Goal: Task Accomplishment & Management: Manage account settings

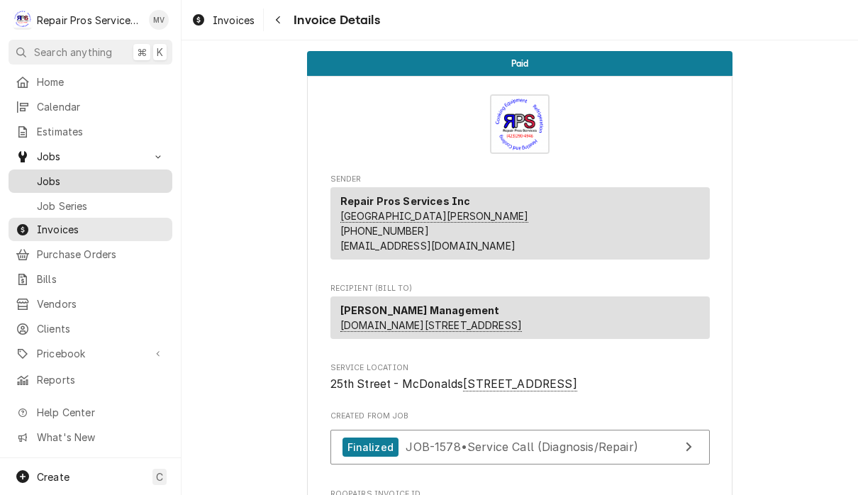
click at [77, 176] on span "Jobs" at bounding box center [101, 181] width 128 height 15
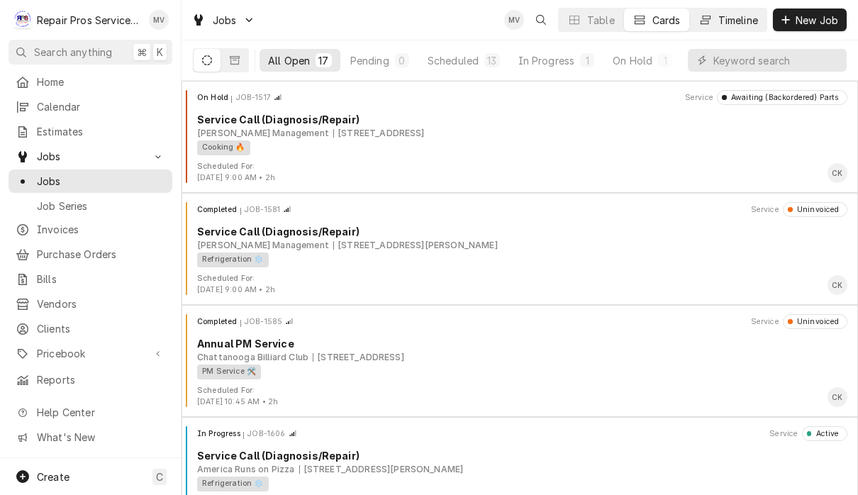
click at [740, 23] on div "Timeline" at bounding box center [738, 20] width 40 height 15
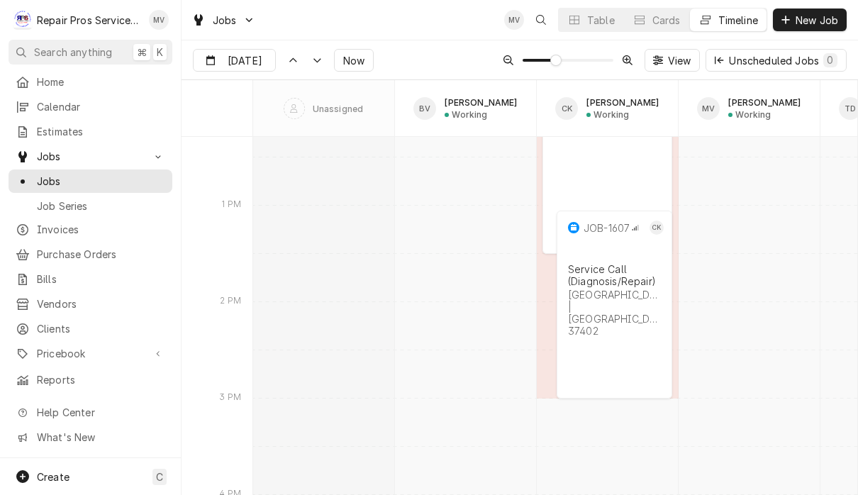
scroll to position [7789, 0]
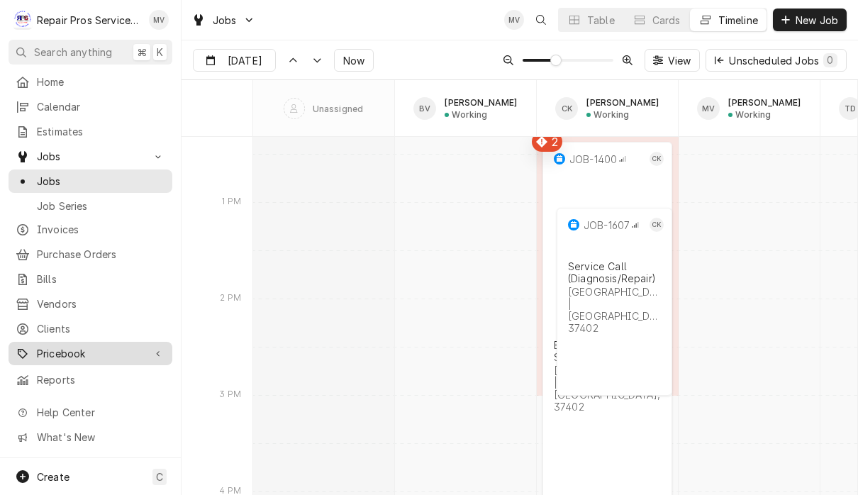
click at [72, 350] on span "Pricebook" at bounding box center [90, 353] width 107 height 15
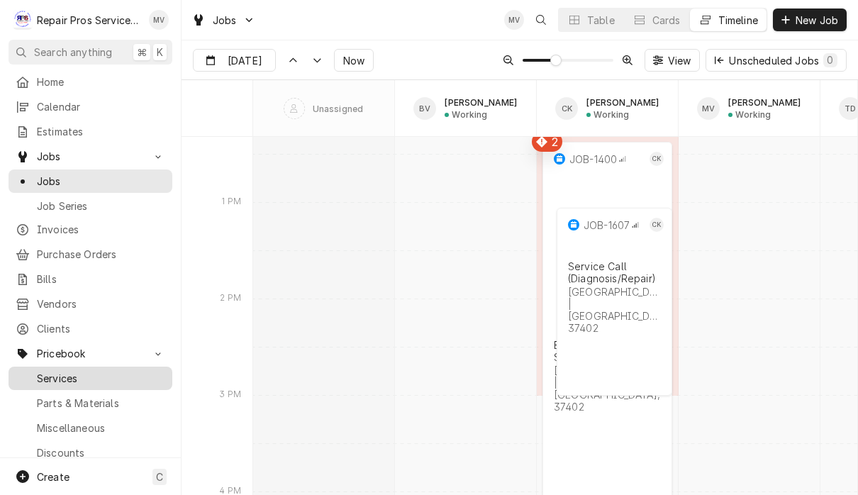
click at [74, 371] on span "Services" at bounding box center [101, 378] width 128 height 15
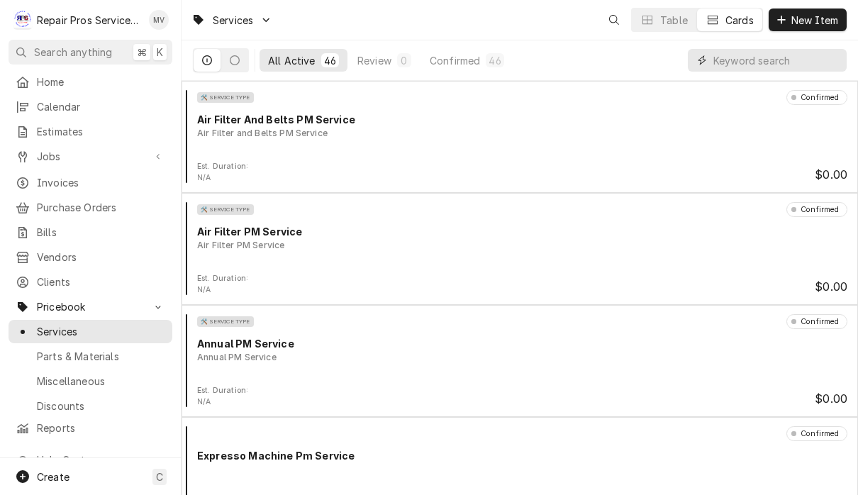
click at [746, 64] on input "Dynamic Content Wrapper" at bounding box center [776, 60] width 126 height 23
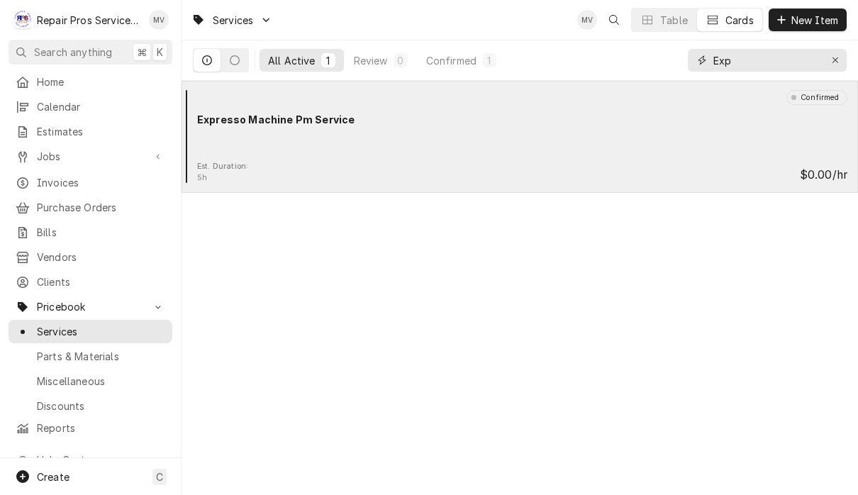
type input "Exp"
click at [488, 131] on div "Confirmed Expresso Machine Pm Service" at bounding box center [519, 125] width 665 height 71
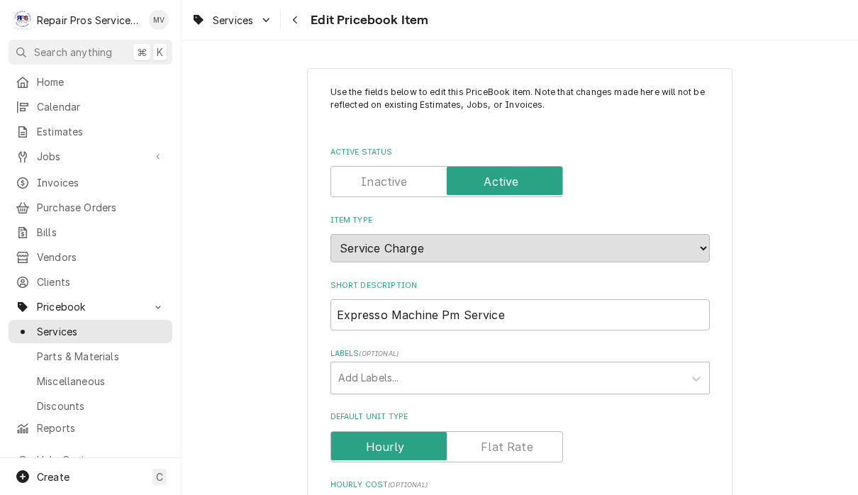
click at [346, 310] on input "Expresso Machine Pm Service" at bounding box center [519, 314] width 379 height 31
type textarea "x"
type input "Epresso Machine Pm Service"
type textarea "x"
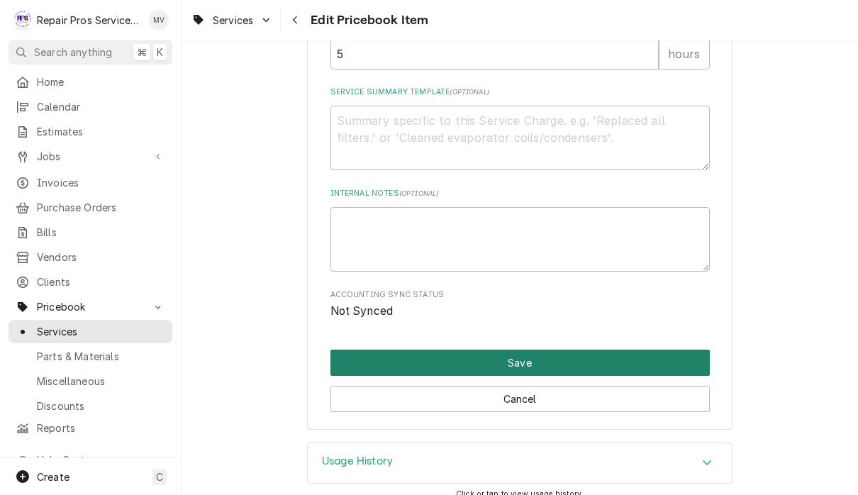
type input "Espresso Machine Pm Service"
click at [536, 361] on button "Save" at bounding box center [519, 362] width 379 height 26
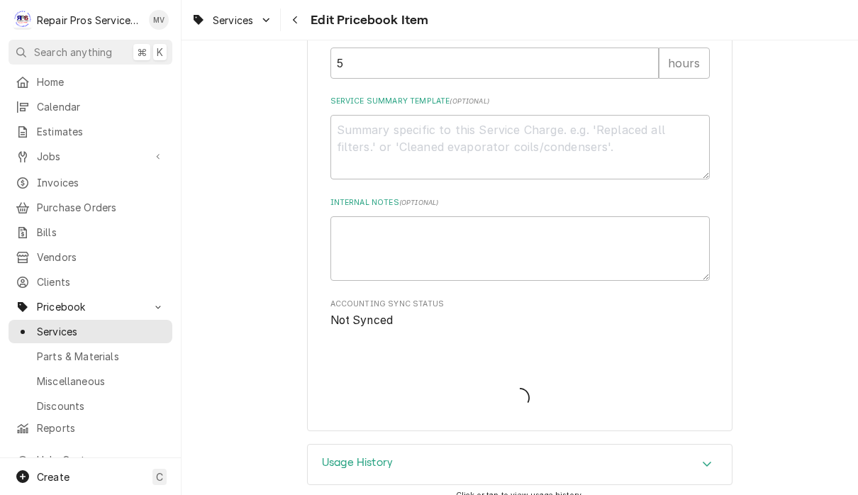
type textarea "x"
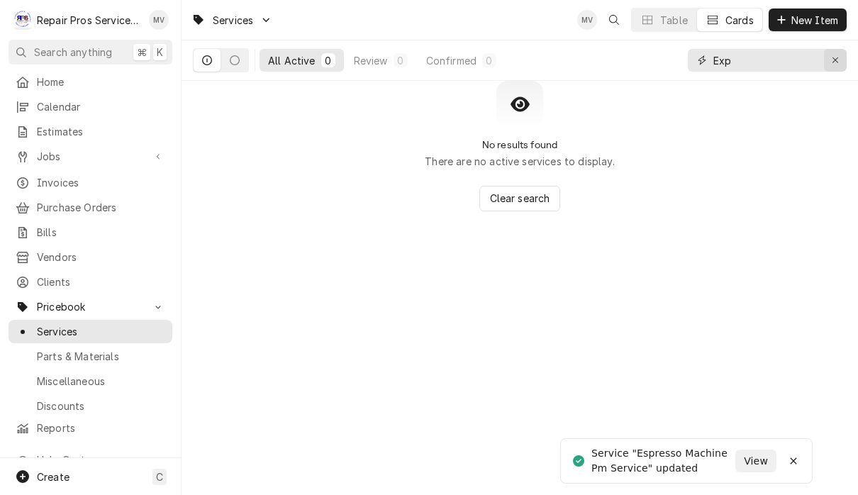
click at [833, 62] on icon "Erase input" at bounding box center [835, 60] width 8 height 10
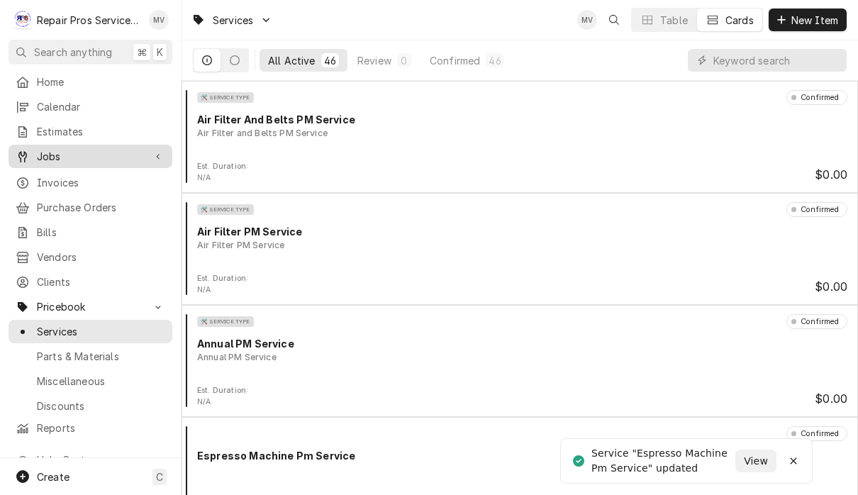
click at [38, 159] on div "Jobs" at bounding box center [90, 156] width 158 height 18
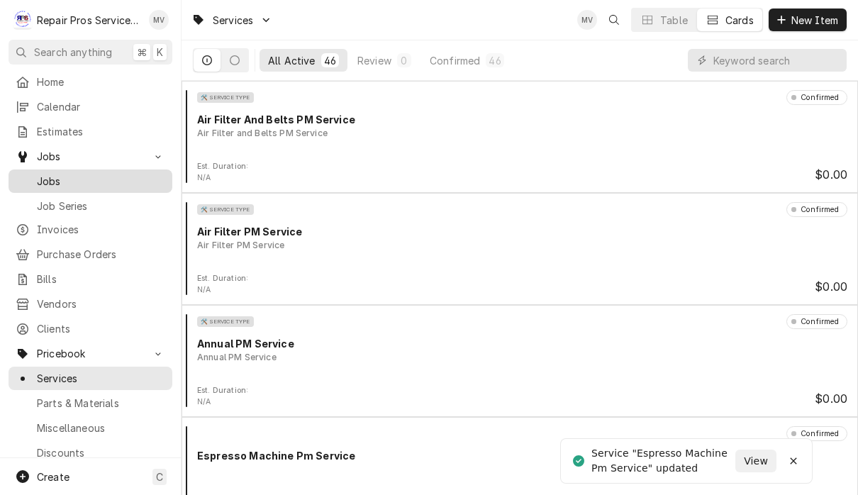
click at [45, 180] on span "Jobs" at bounding box center [101, 181] width 128 height 15
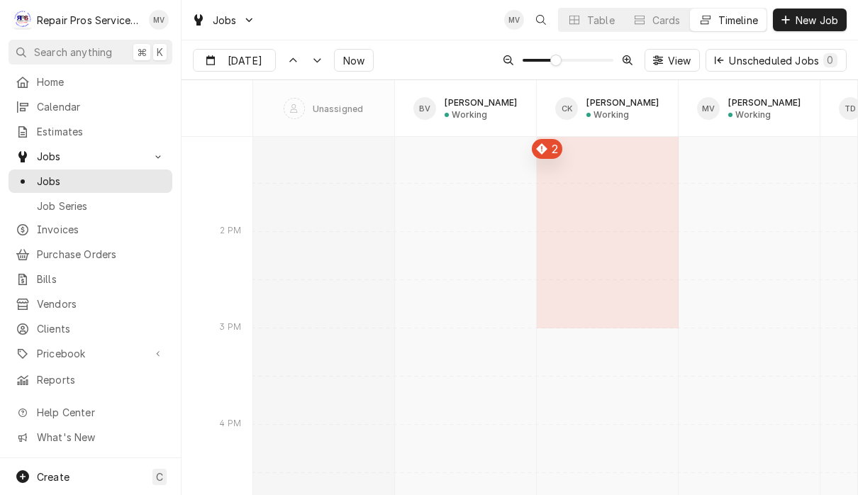
scroll to position [7734, 0]
click at [255, 57] on div "Dynamic Content Wrapper" at bounding box center [265, 61] width 20 height 23
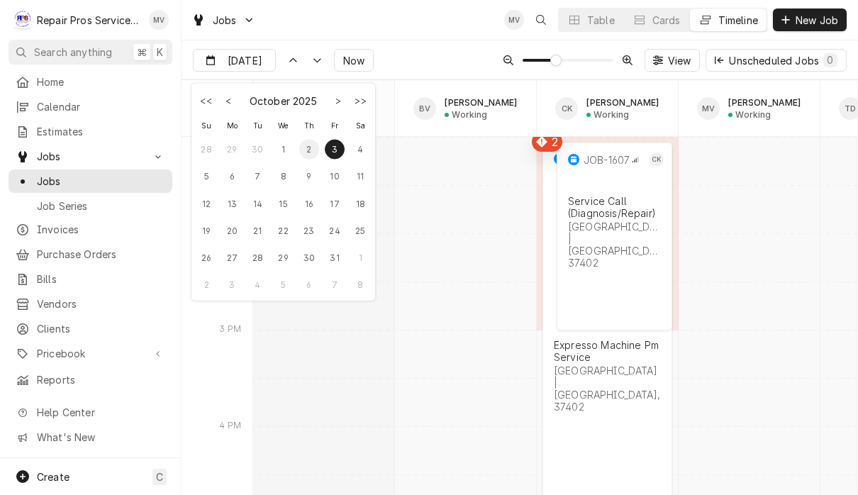
click at [308, 152] on div "2" at bounding box center [309, 149] width 20 height 20
type input "Oct 2"
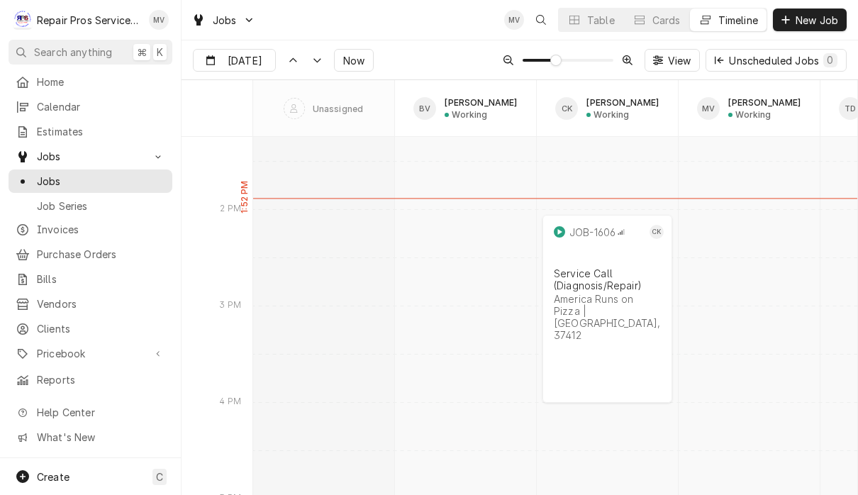
scroll to position [5454, 0]
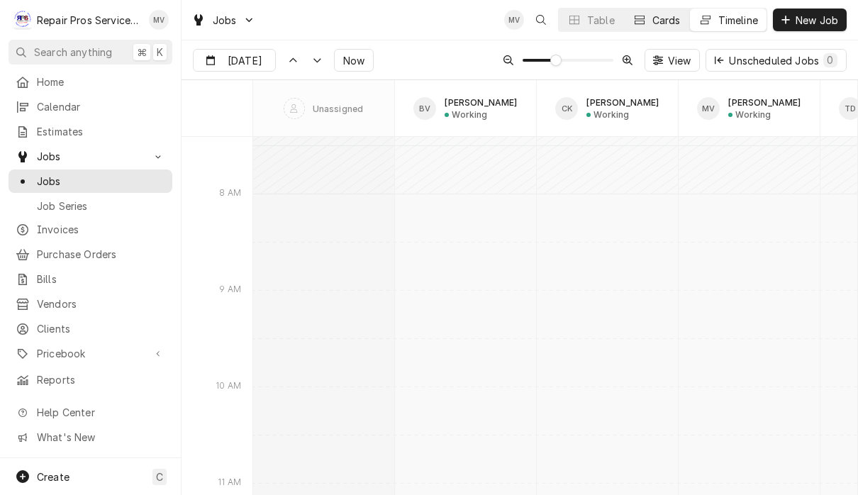
click at [662, 15] on div "Cards" at bounding box center [666, 20] width 28 height 15
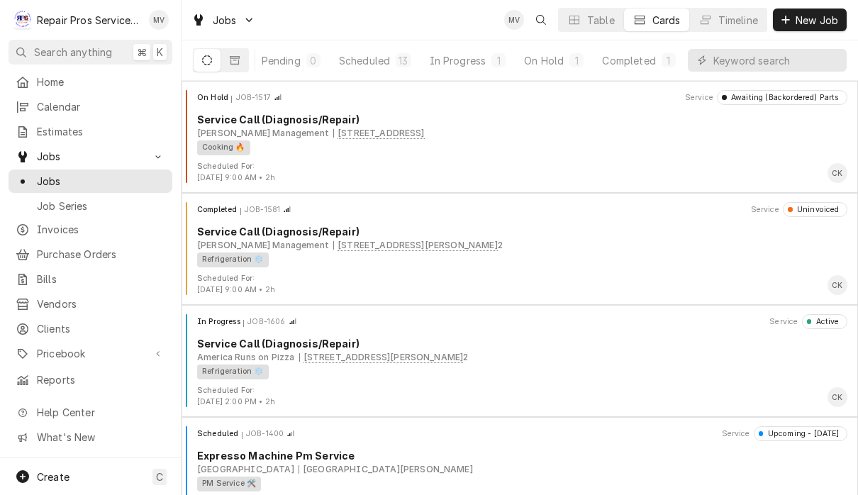
scroll to position [0, 87]
click at [643, 65] on div "Completed" at bounding box center [628, 60] width 53 height 15
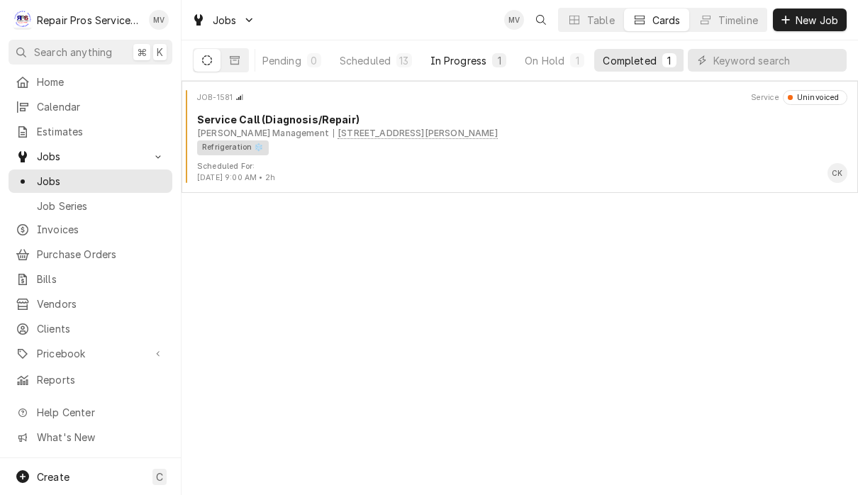
click at [461, 57] on div "In Progress" at bounding box center [458, 60] width 57 height 15
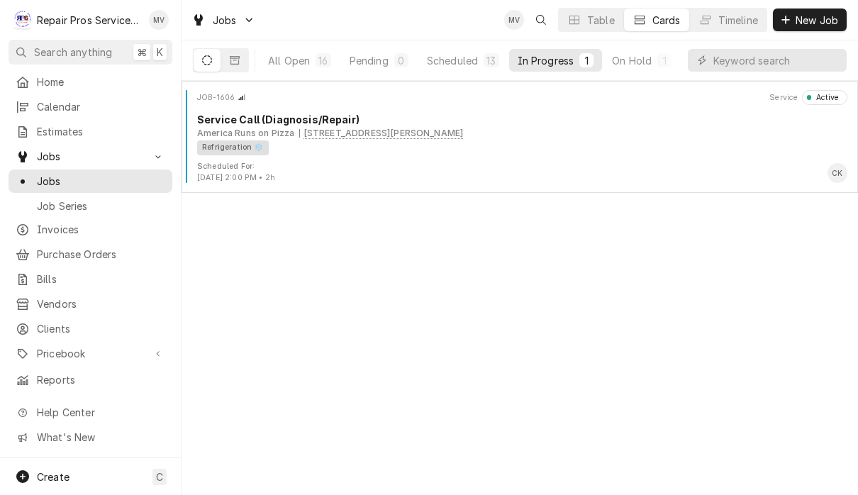
scroll to position [0, 0]
click at [290, 59] on div "All Open" at bounding box center [289, 60] width 42 height 15
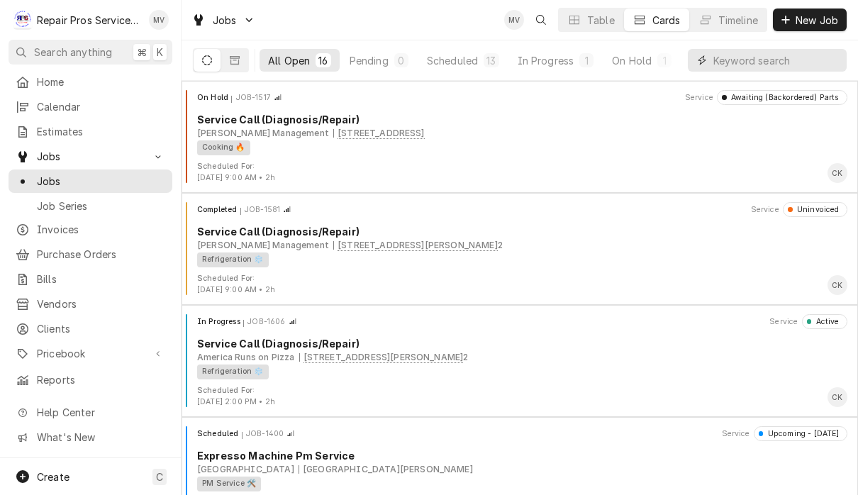
click at [747, 64] on input "Dynamic Content Wrapper" at bounding box center [776, 60] width 126 height 23
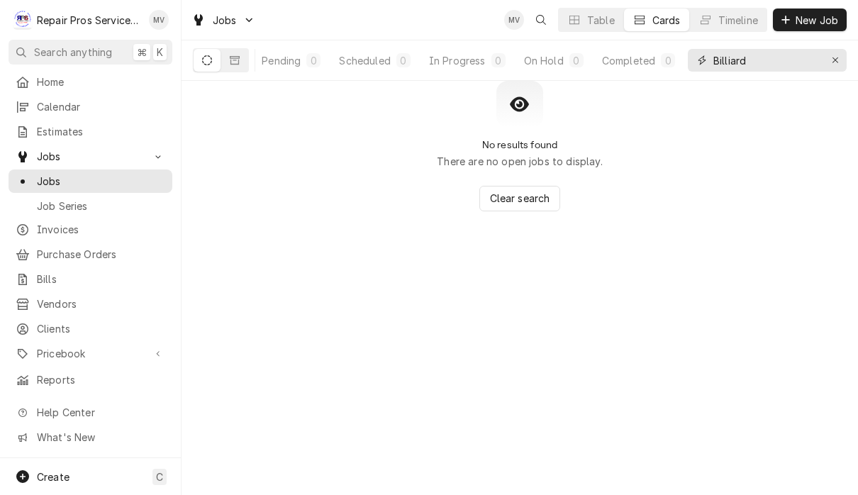
scroll to position [0, 86]
type input "Billiard"
click at [836, 59] on icon "Erase input" at bounding box center [835, 60] width 6 height 6
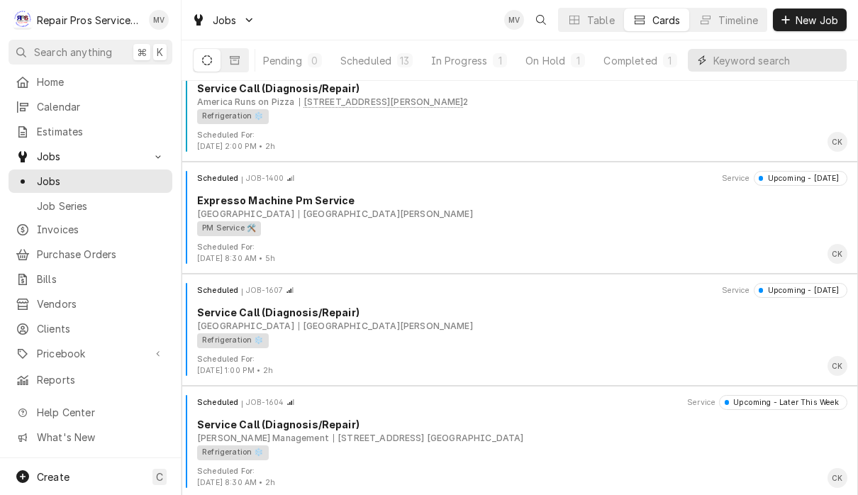
scroll to position [254, 0]
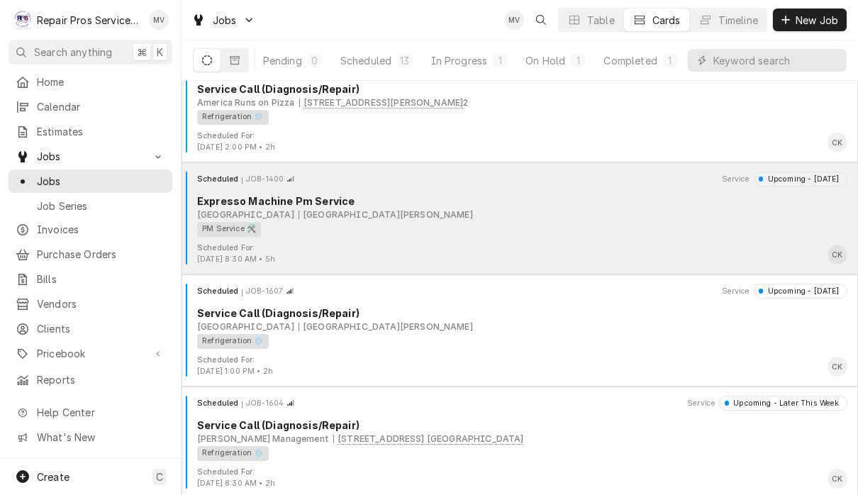
click at [607, 217] on div "Marriott Downtown Chattanooga Two Carter St, Chattanooga, TN 37402" at bounding box center [522, 214] width 650 height 13
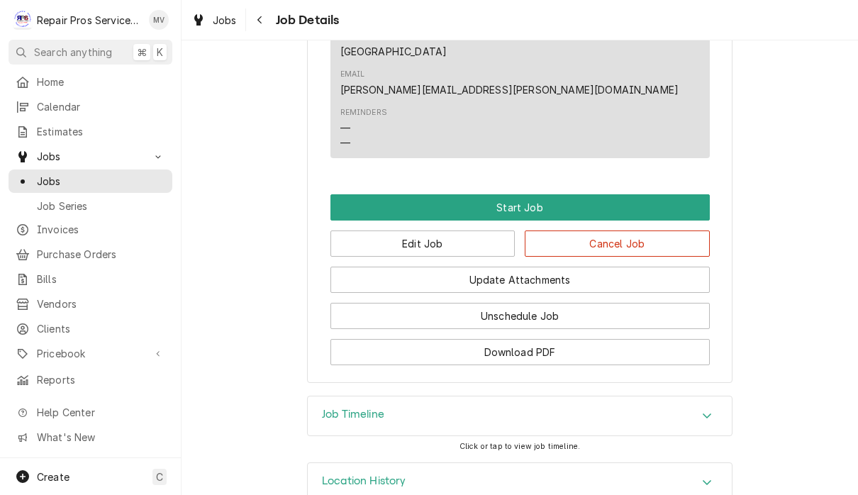
scroll to position [808, 0]
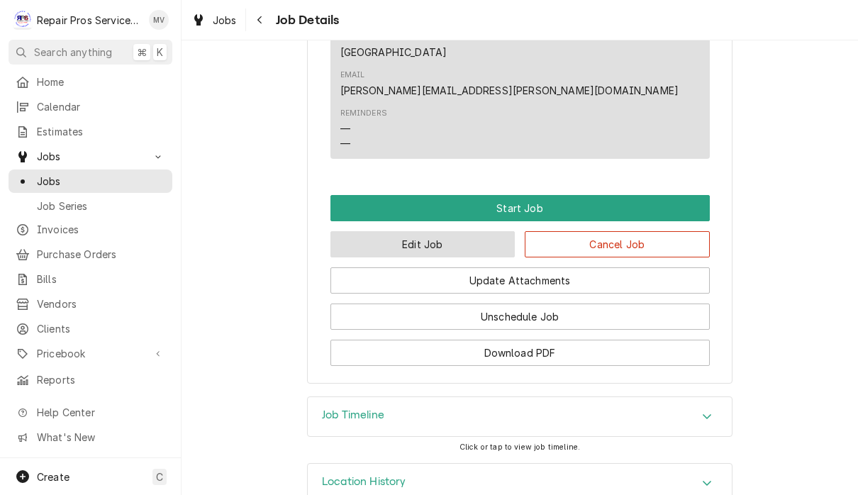
click at [476, 231] on button "Edit Job" at bounding box center [422, 244] width 185 height 26
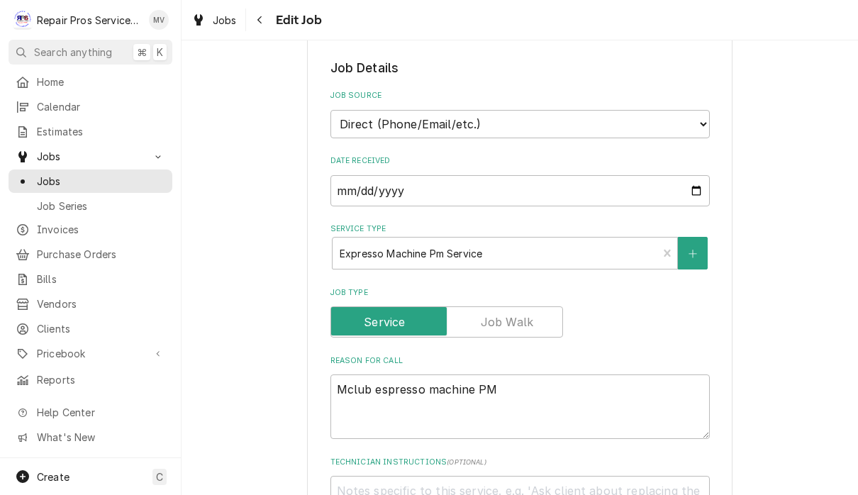
scroll to position [332, 0]
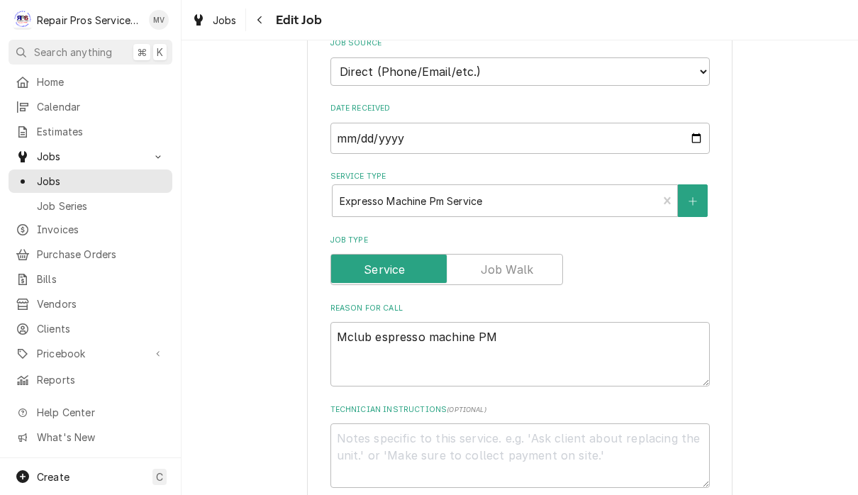
type textarea "x"
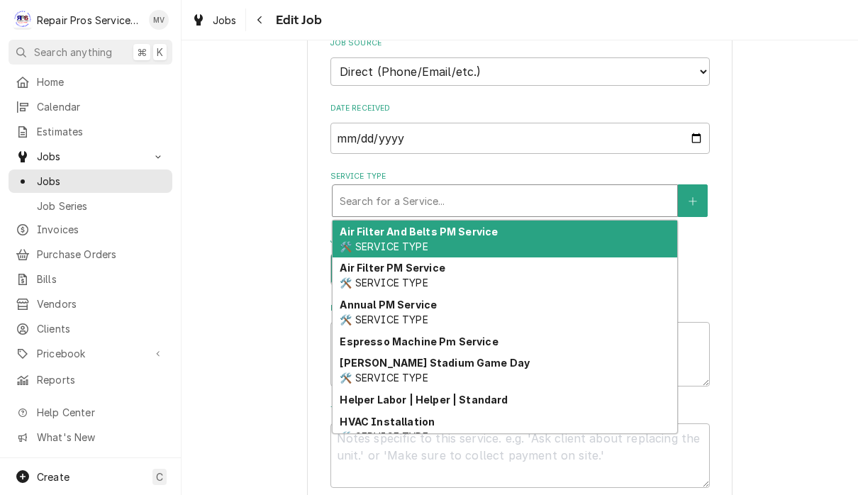
type input "e"
type textarea "x"
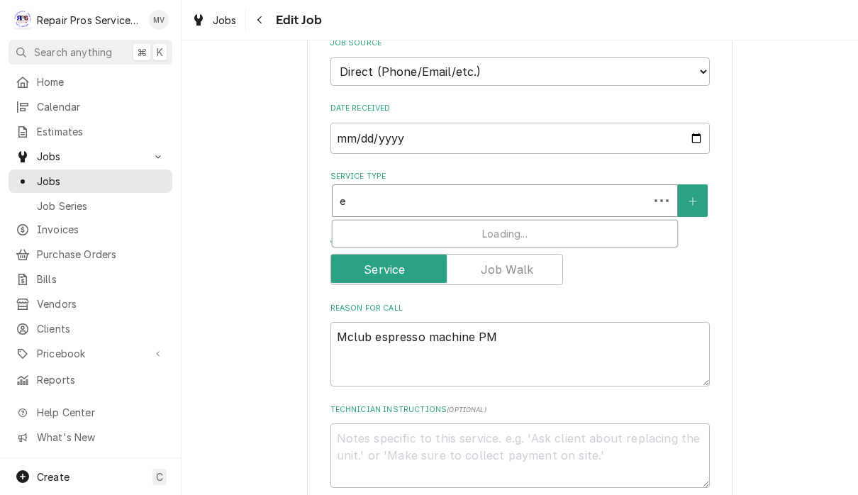
type input "es"
type textarea "x"
type input "esp"
type textarea "x"
type input "esps"
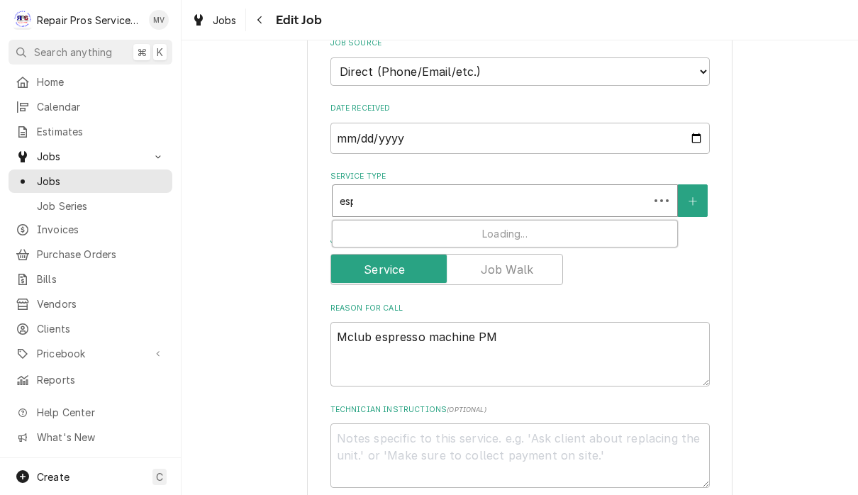
type textarea "x"
type input "espsr"
type textarea "x"
type input "espsre"
type textarea "x"
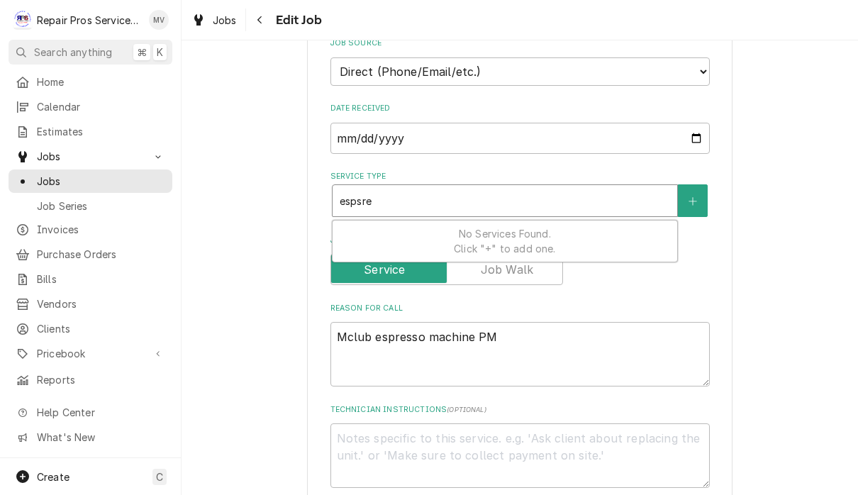
type input "espsr"
type textarea "x"
type input "esps"
type textarea "x"
type input "esp"
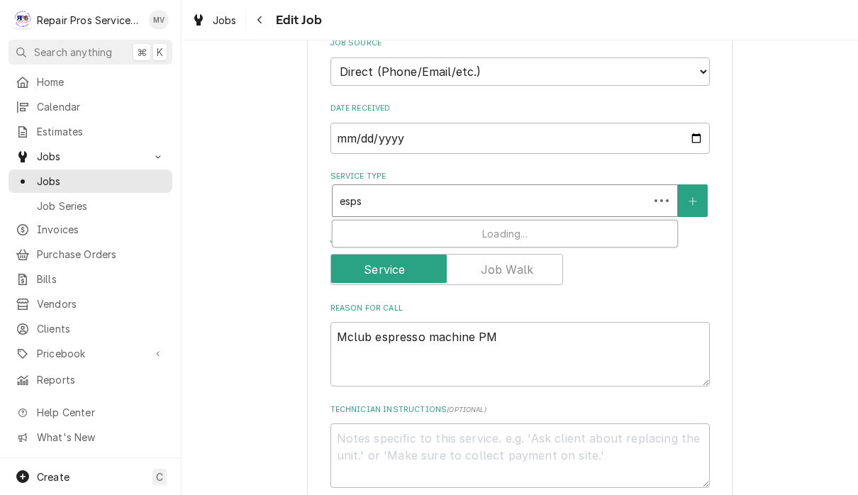
type textarea "x"
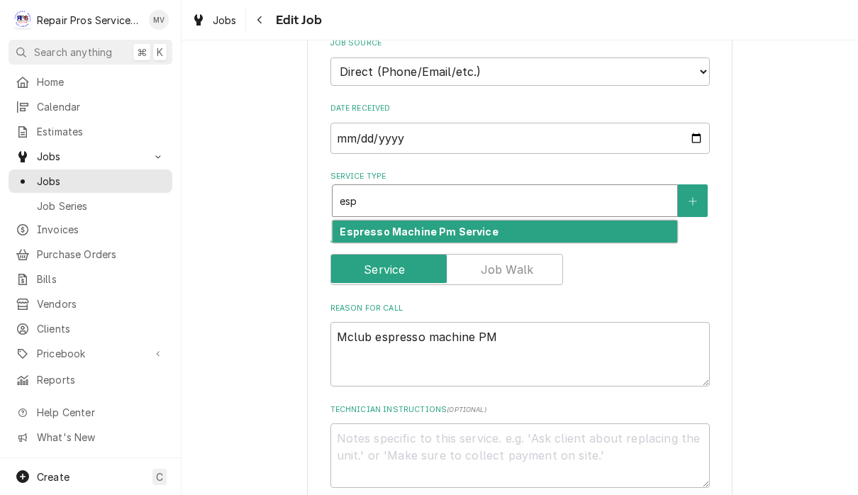
type input "espr"
type textarea "x"
type input "espre"
type textarea "x"
click at [551, 227] on div "Espresso Machine Pm Service" at bounding box center [504, 231] width 344 height 22
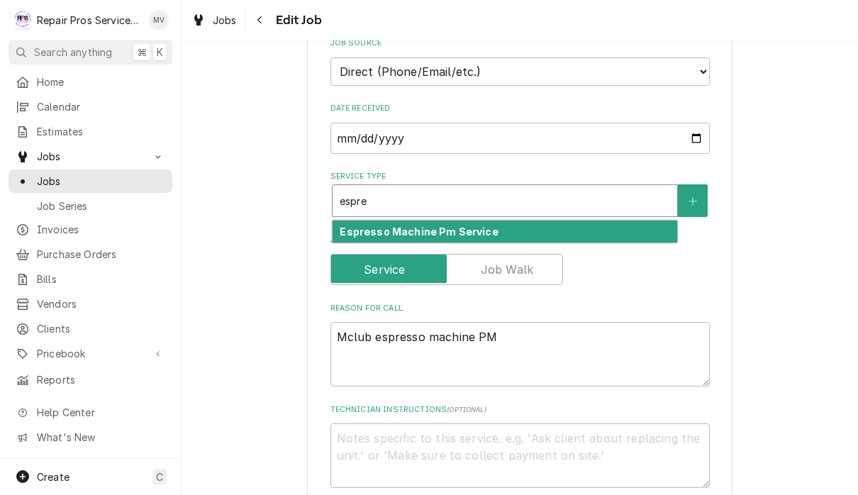
type input "espre"
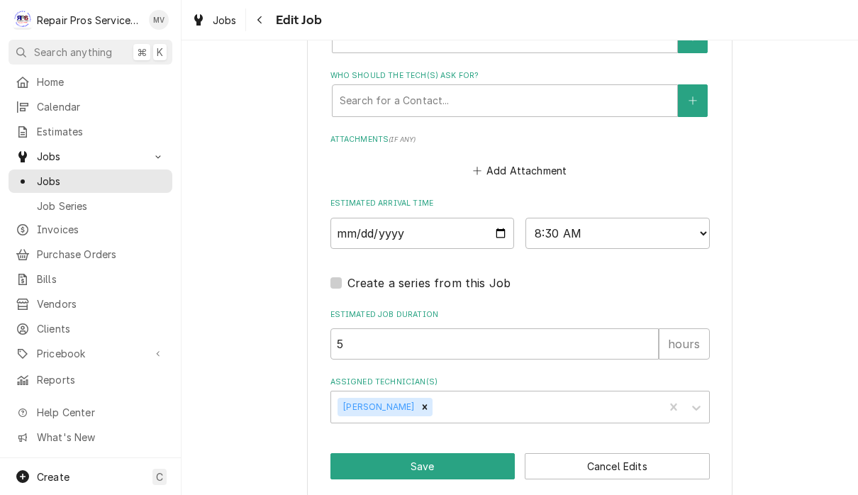
scroll to position [1036, 0]
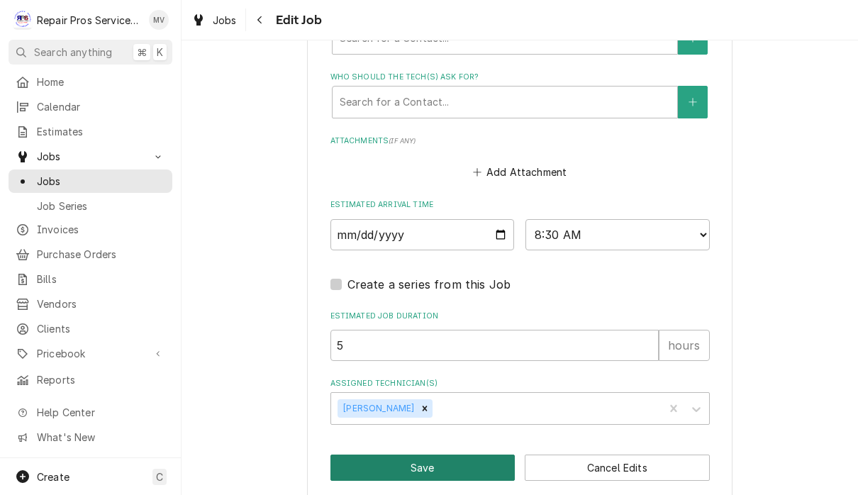
click at [438, 458] on button "Save" at bounding box center [422, 467] width 185 height 26
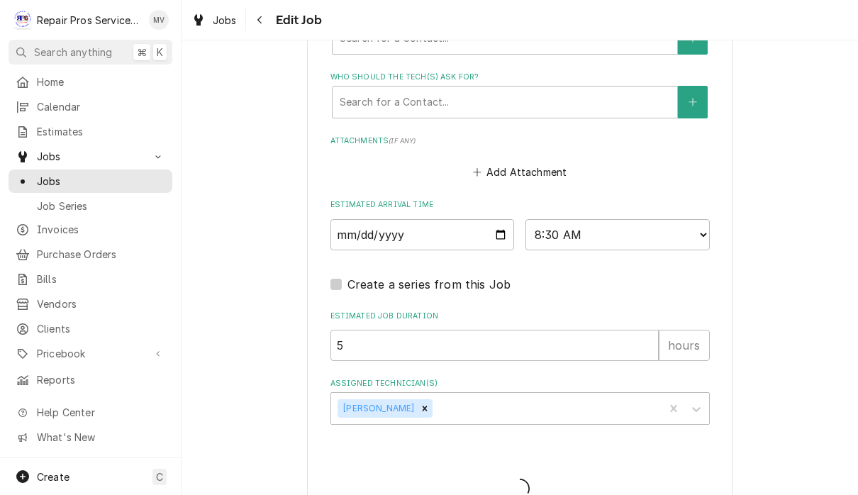
type textarea "x"
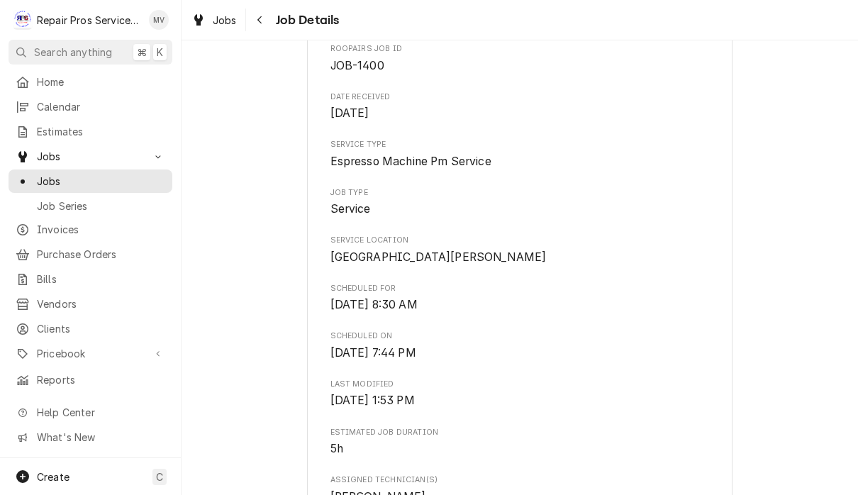
scroll to position [157, 0]
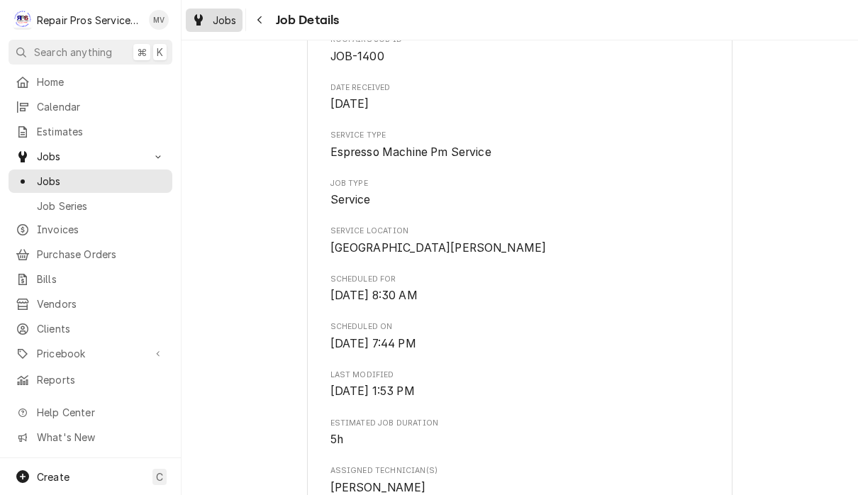
click at [210, 16] on div "Jobs" at bounding box center [214, 20] width 51 height 18
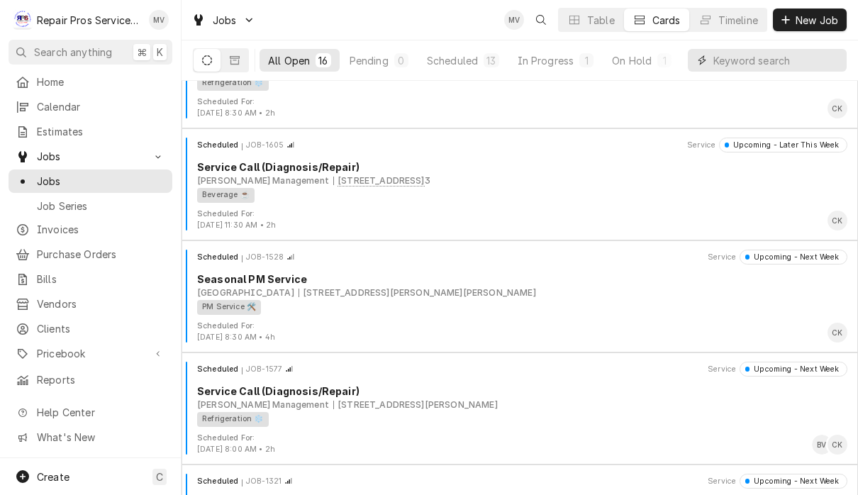
click at [759, 57] on input "Dynamic Content Wrapper" at bounding box center [776, 60] width 126 height 23
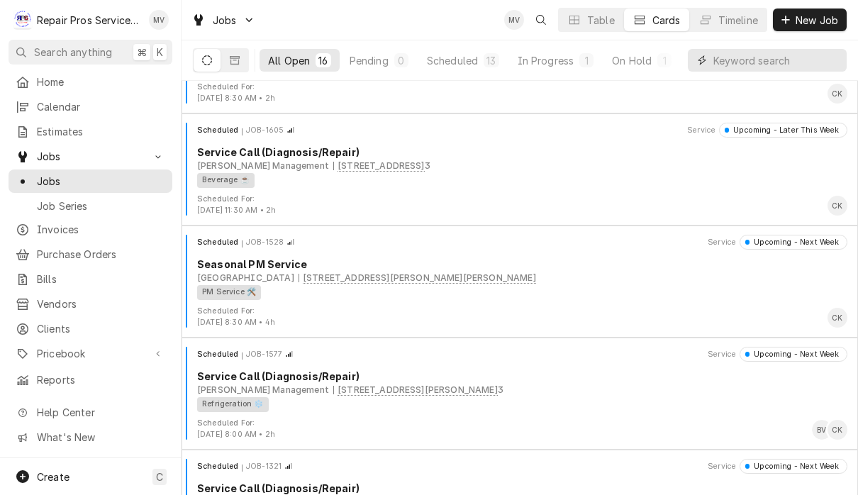
scroll to position [640, 0]
click at [767, 64] on input "Dynamic Content Wrapper" at bounding box center [776, 60] width 126 height 23
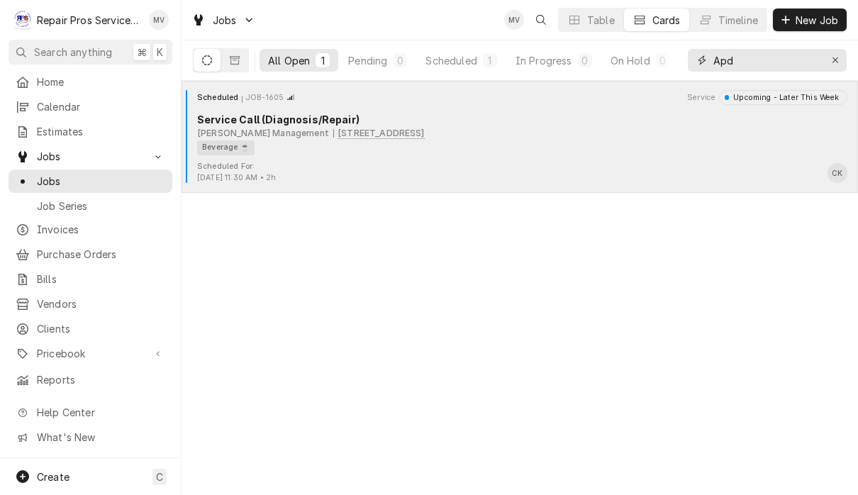
type input "Apd"
click at [580, 152] on div "Beverage ☕" at bounding box center [517, 147] width 640 height 15
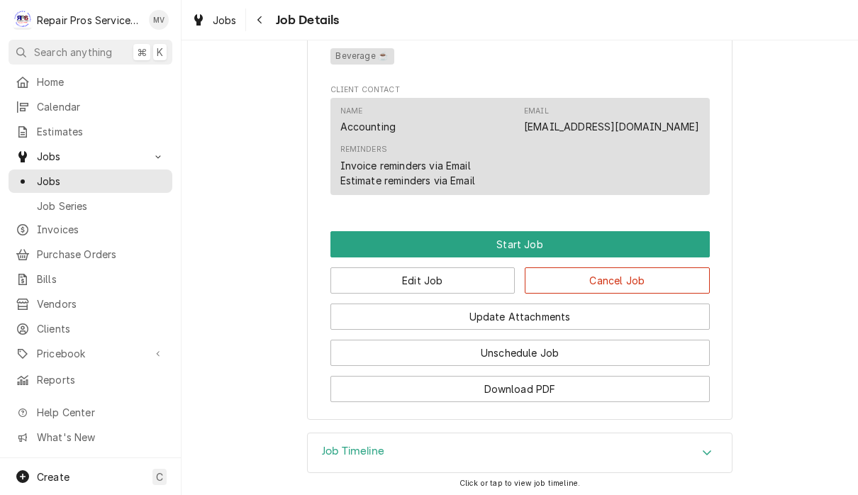
scroll to position [751, 0]
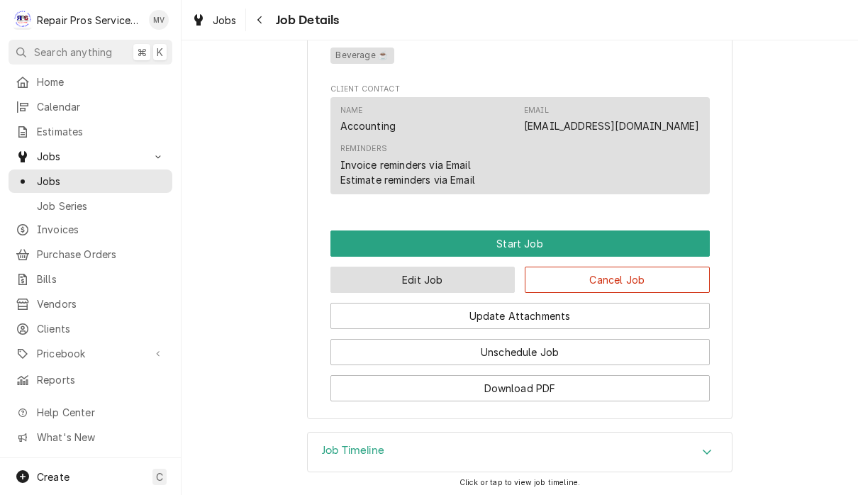
click at [441, 278] on button "Edit Job" at bounding box center [422, 279] width 185 height 26
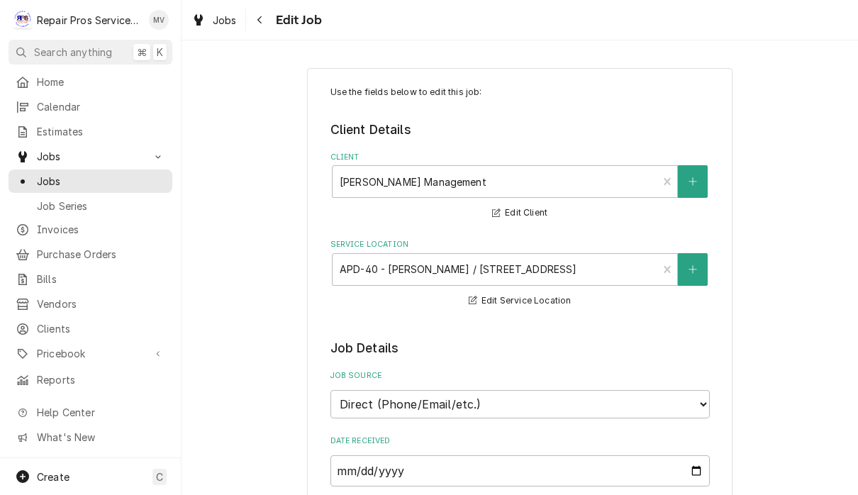
type textarea "x"
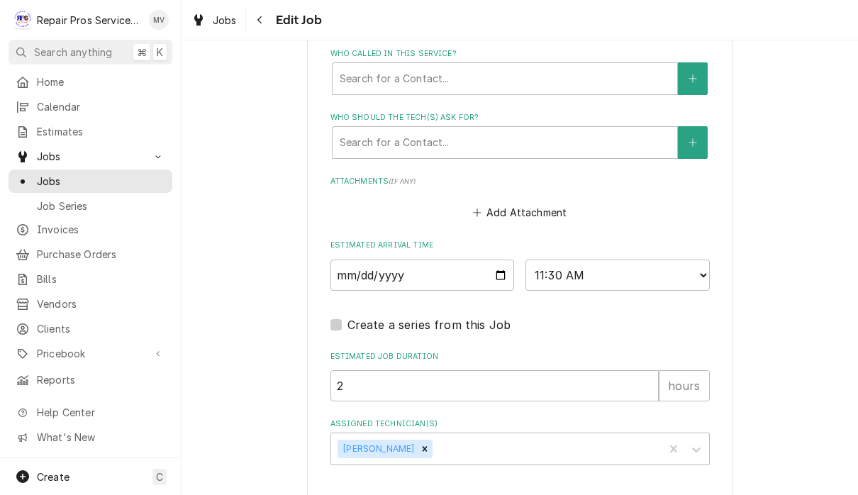
scroll to position [999, 0]
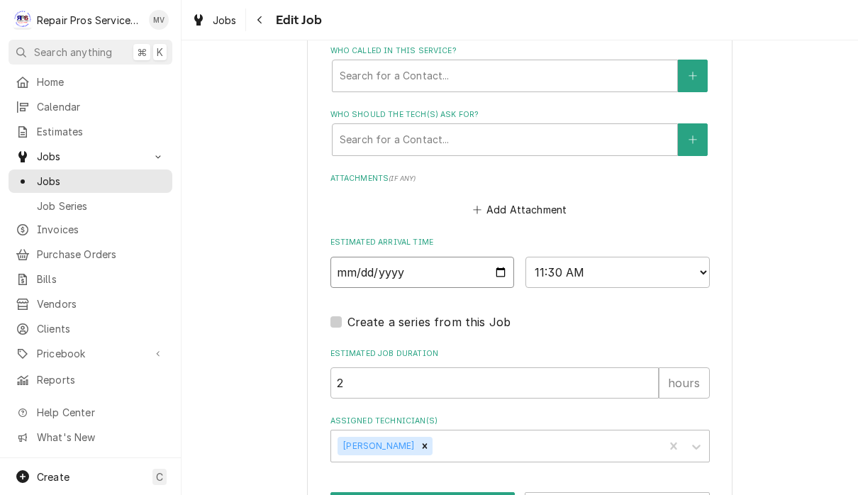
click at [437, 260] on input "2025-10-08" at bounding box center [422, 272] width 184 height 31
type input "2025-10-03"
type textarea "x"
click at [543, 259] on select "AM / PM 6:00 AM 6:15 AM 6:30 AM 6:45 AM 7:00 AM 7:15 AM 7:30 AM 7:45 AM 8:00 AM…" at bounding box center [617, 272] width 184 height 31
select select "08:30:00"
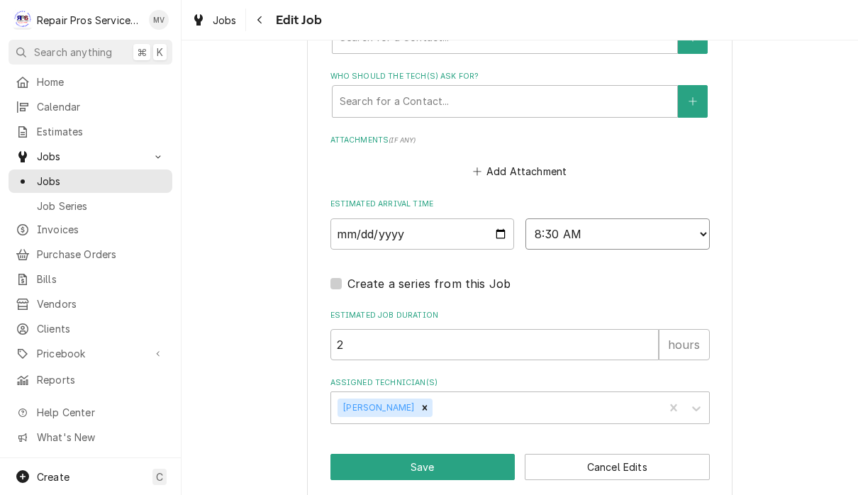
scroll to position [1036, 0]
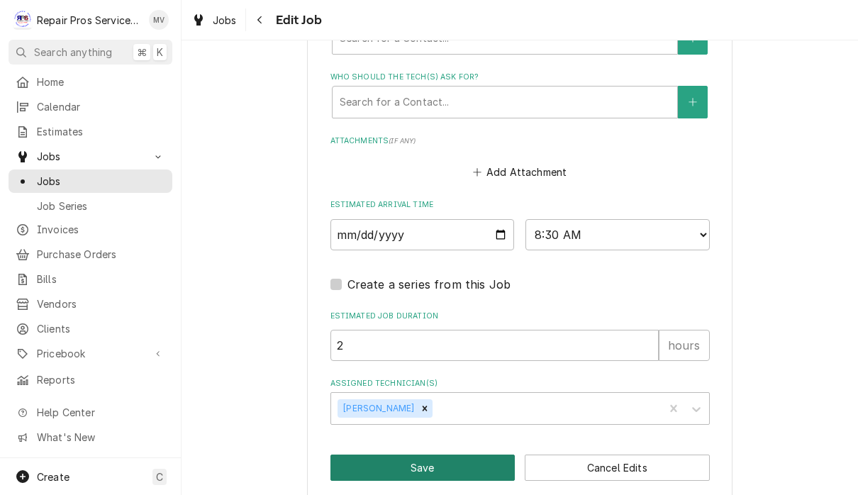
click at [463, 454] on button "Save" at bounding box center [422, 467] width 185 height 26
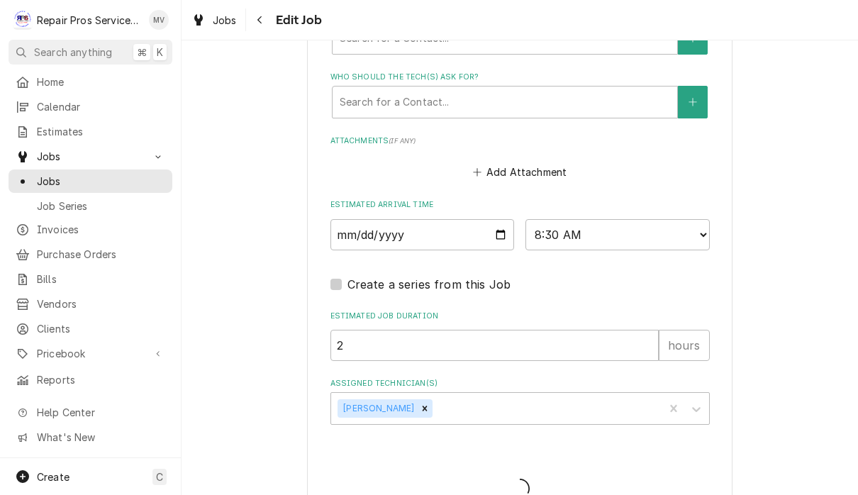
type textarea "x"
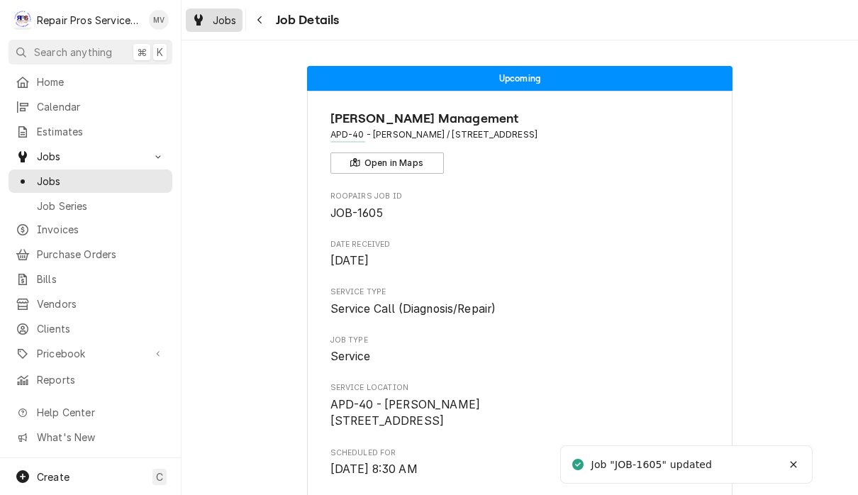
click at [210, 30] on link "Jobs" at bounding box center [214, 20] width 57 height 23
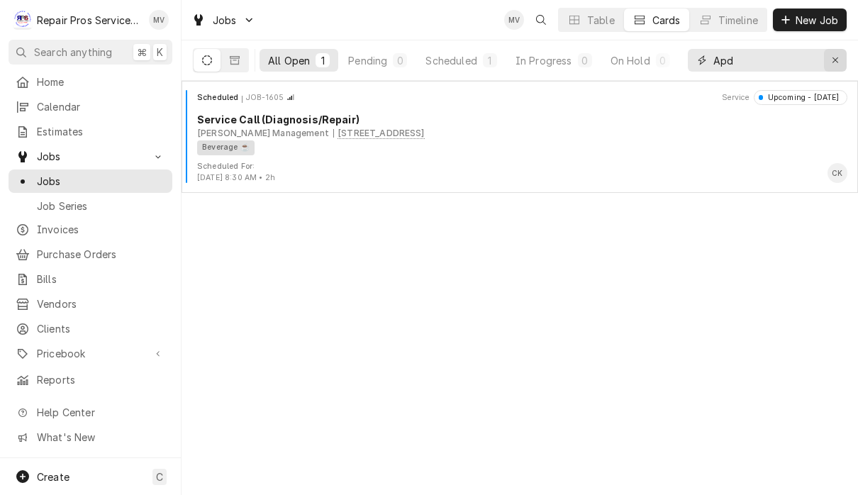
click at [839, 61] on div "Erase input" at bounding box center [835, 60] width 14 height 14
click at [743, 20] on div "Timeline" at bounding box center [738, 20] width 40 height 15
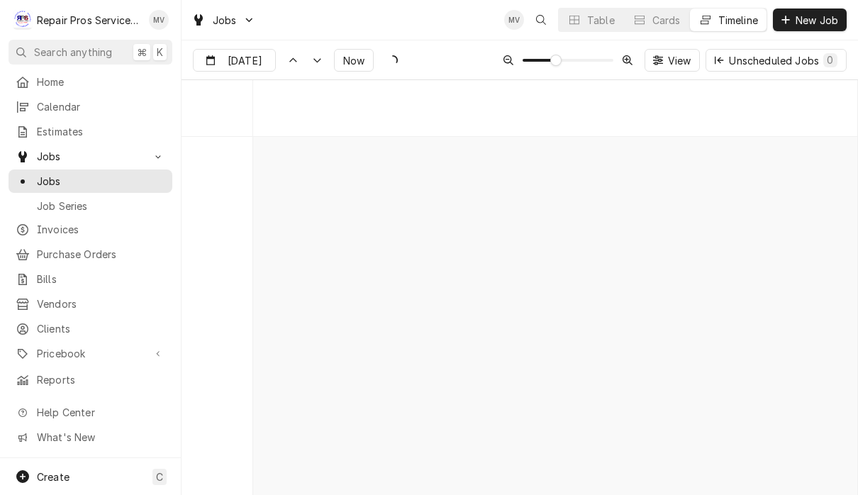
scroll to position [7648, 0]
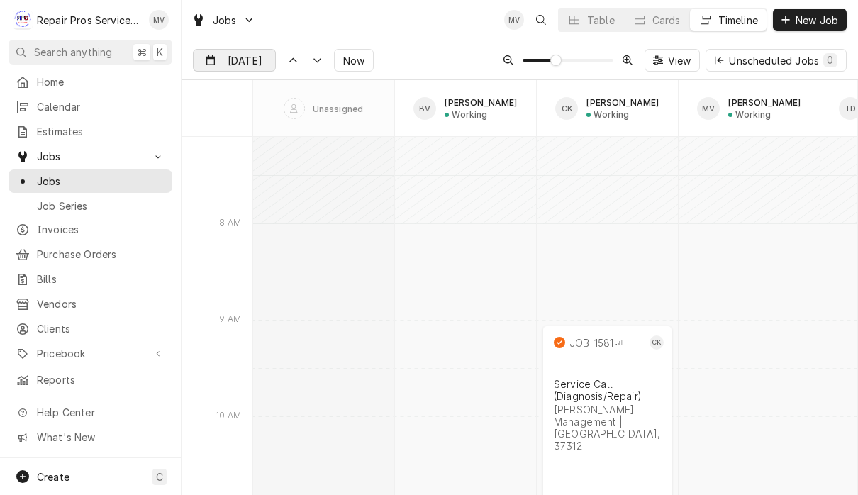
click at [242, 59] on input "Oct 2" at bounding box center [224, 64] width 62 height 28
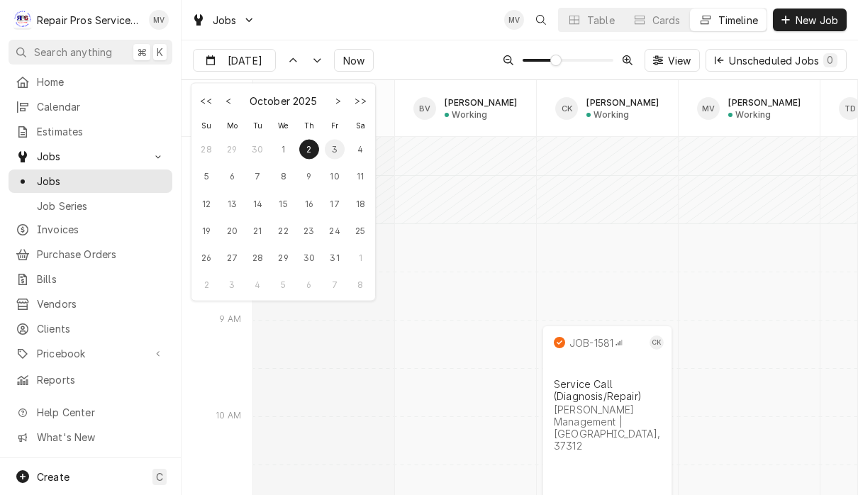
click at [335, 151] on div "3" at bounding box center [335, 149] width 20 height 20
type input "Oct 3"
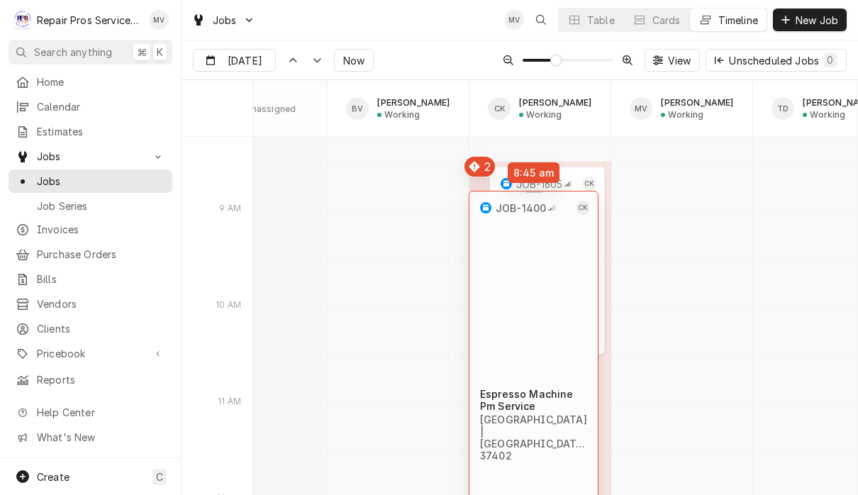
scroll to position [0, 66]
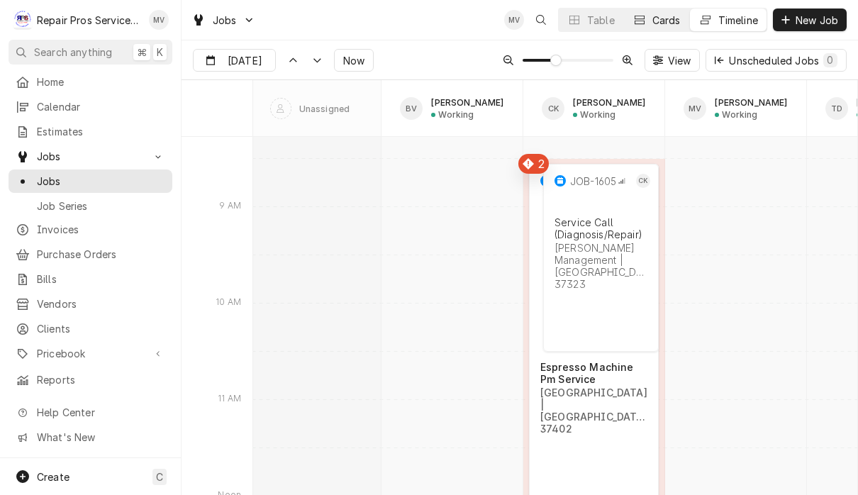
click at [668, 25] on div "Cards" at bounding box center [666, 20] width 28 height 15
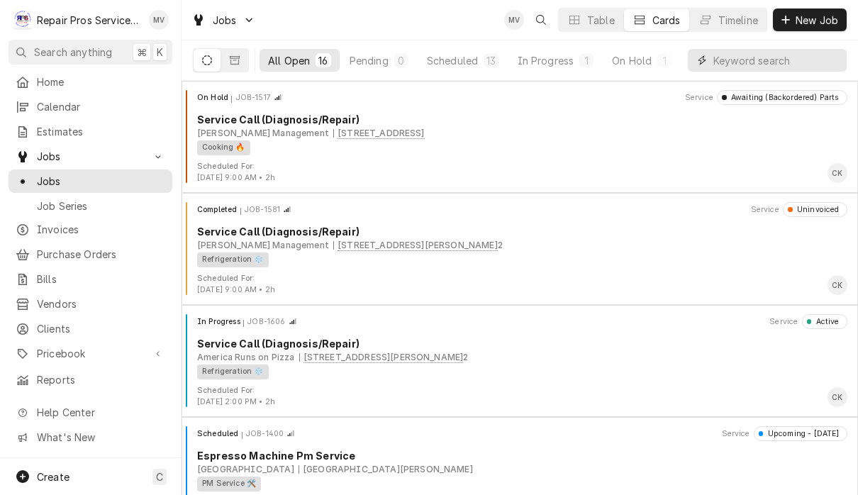
click at [760, 57] on input "Dynamic Content Wrapper" at bounding box center [776, 60] width 126 height 23
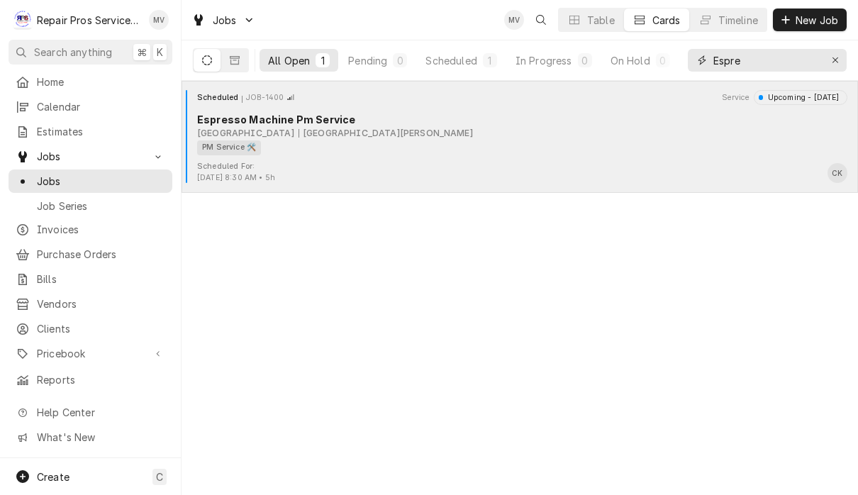
type input "Espre"
click at [597, 153] on div "PM Service 🛠️" at bounding box center [517, 147] width 640 height 15
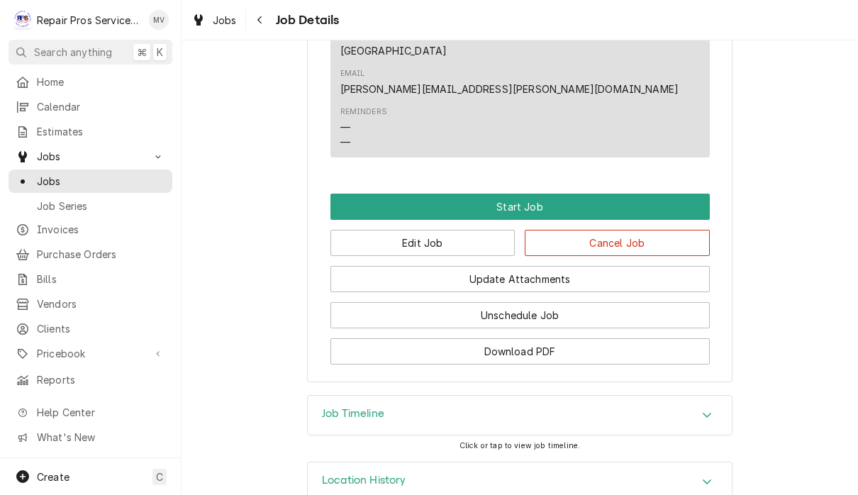
scroll to position [808, 0]
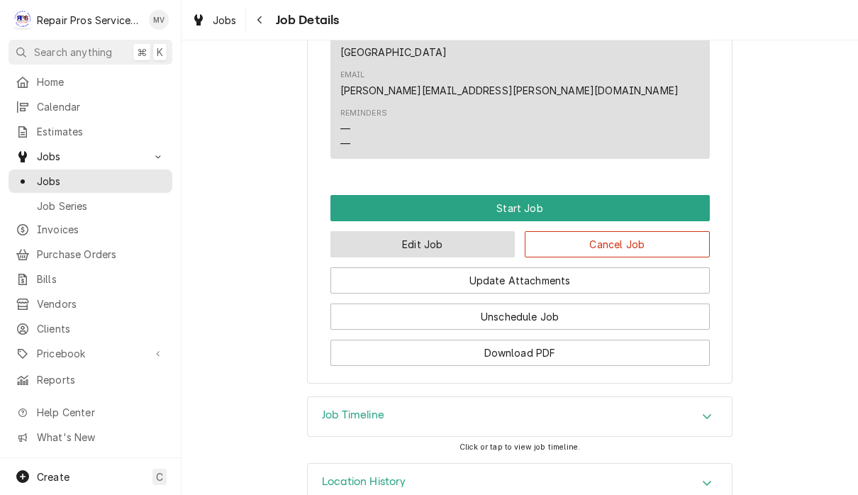
click at [464, 231] on button "Edit Job" at bounding box center [422, 244] width 185 height 26
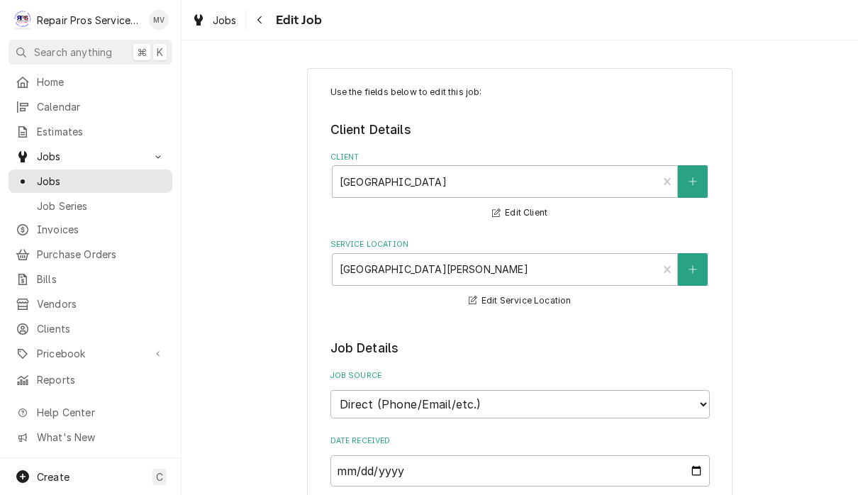
type textarea "x"
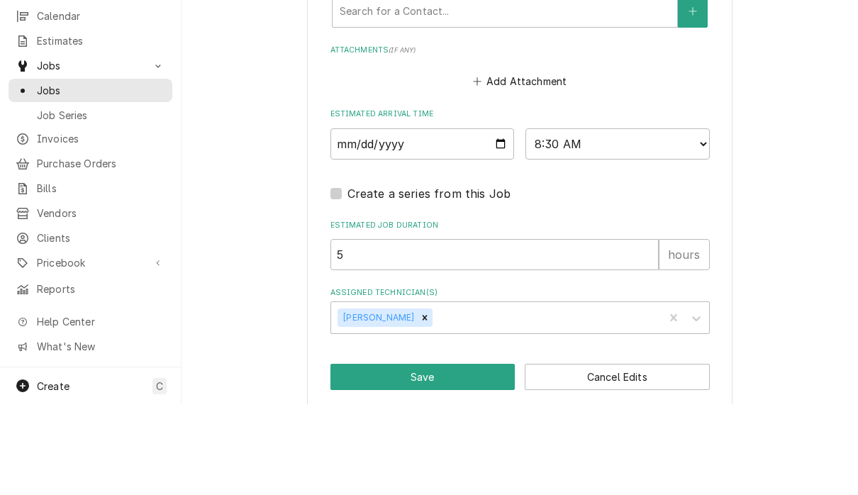
scroll to position [1, 0]
click at [397, 219] on input "[DATE]" at bounding box center [422, 234] width 184 height 31
type input "[DATE]"
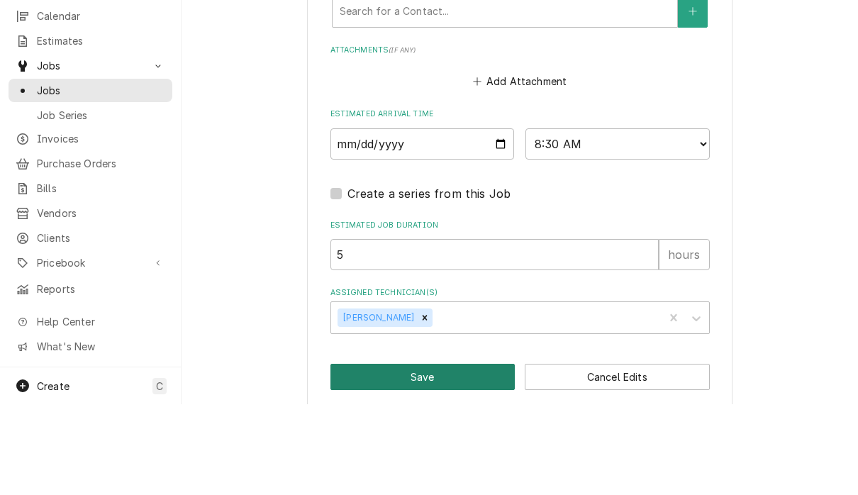
click at [473, 454] on button "Save" at bounding box center [422, 467] width 185 height 26
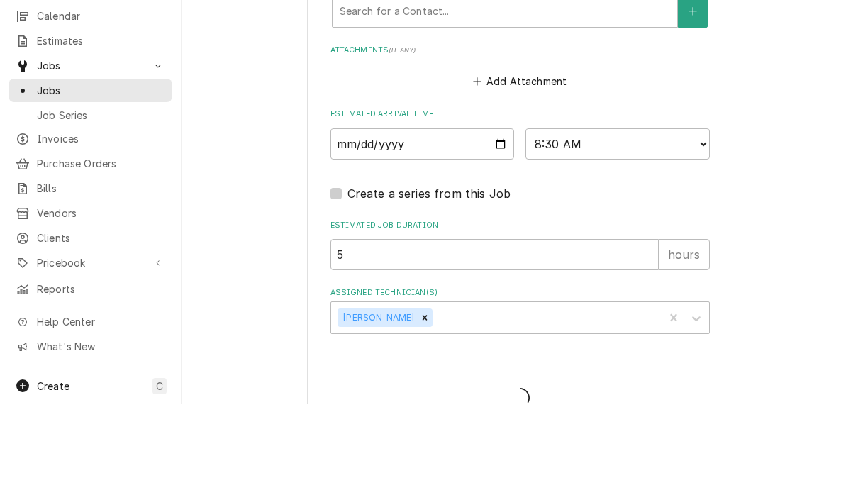
type textarea "x"
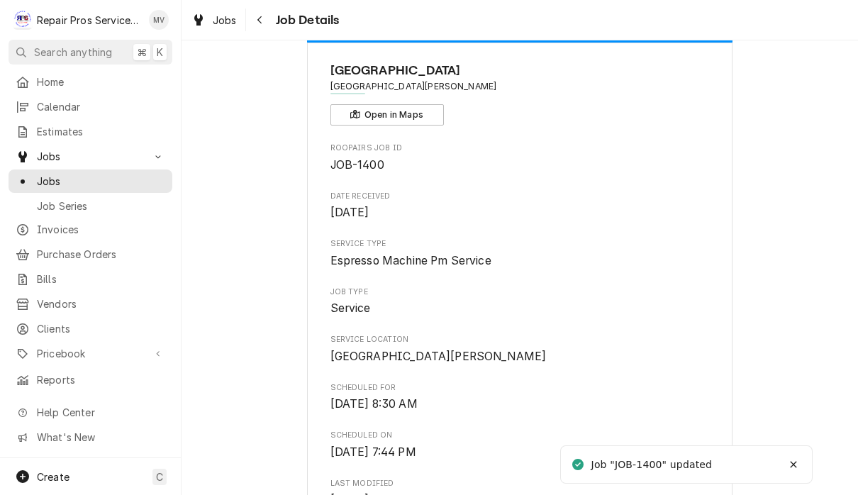
scroll to position [76, 0]
